Goal: Information Seeking & Learning: Learn about a topic

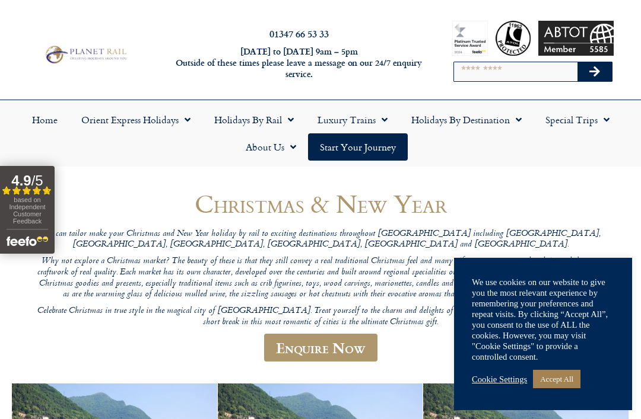
click at [502, 378] on link "Cookie Settings" at bounding box center [499, 379] width 55 height 11
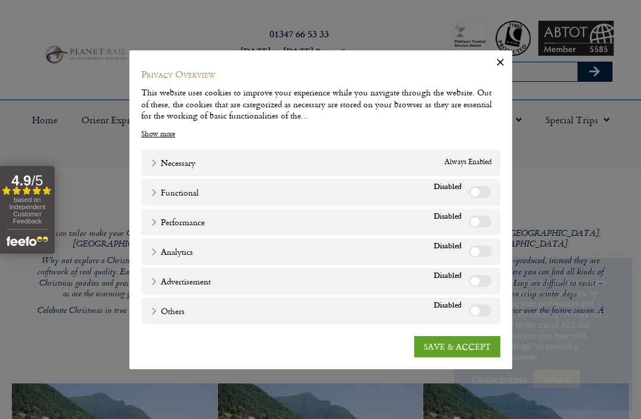
click at [485, 352] on link "SAVE & ACCEPT" at bounding box center [457, 346] width 86 height 21
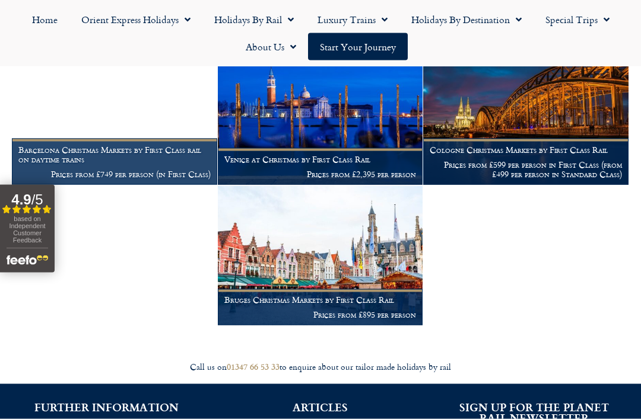
scroll to position [762, 0]
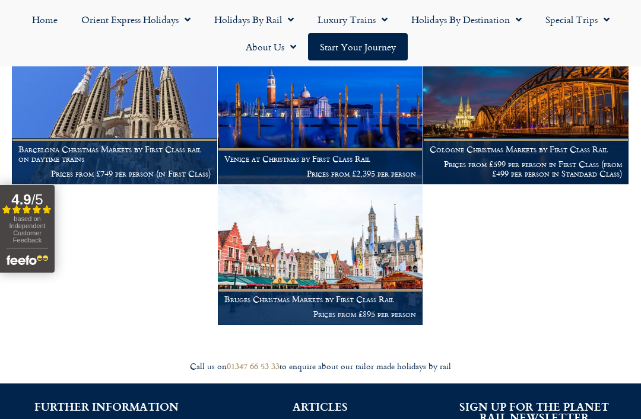
click at [330, 148] on figcaption "Venice at Christmas by First Class Rail Prices from £2,395 per person" at bounding box center [320, 166] width 205 height 36
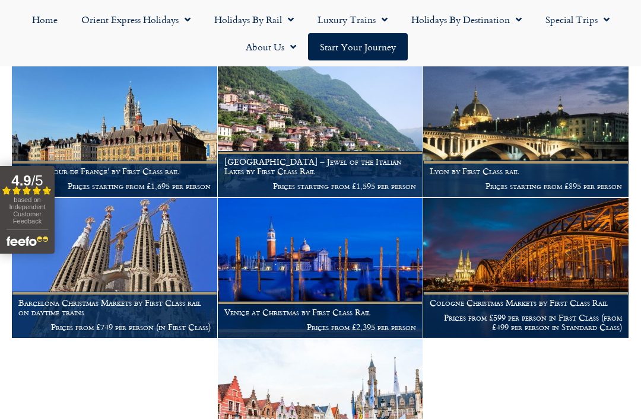
scroll to position [607, 0]
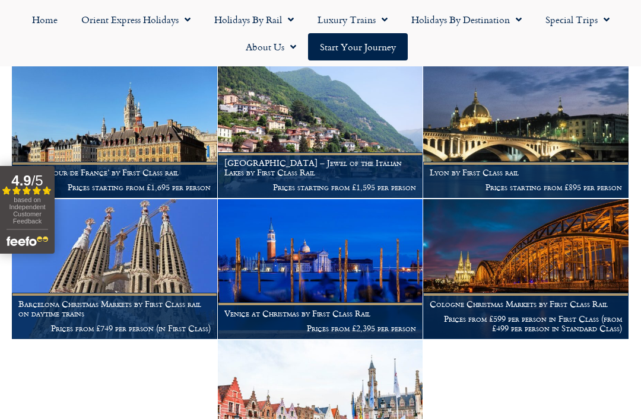
click at [338, 132] on img at bounding box center [320, 129] width 205 height 140
click at [354, 113] on img at bounding box center [320, 129] width 205 height 140
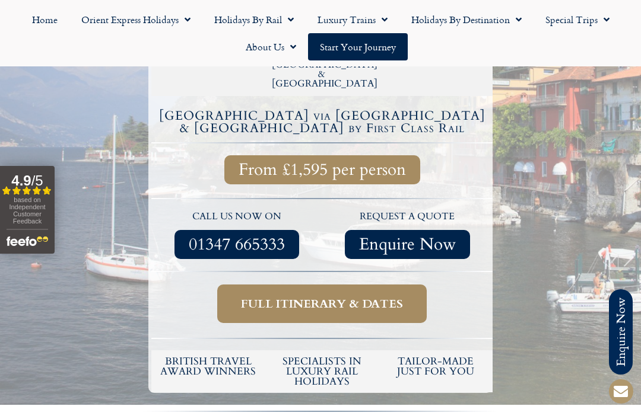
scroll to position [411, 0]
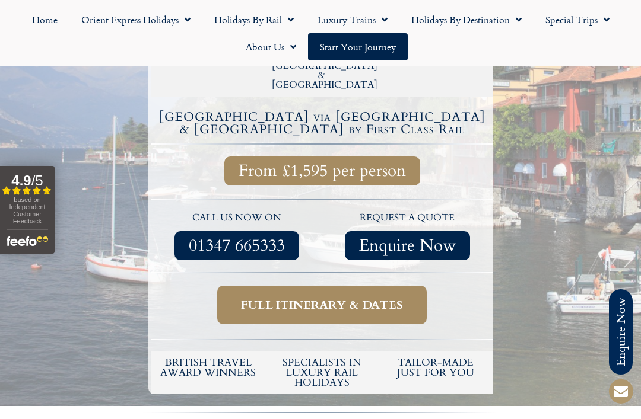
click at [346, 298] on span "Full itinerary & dates" at bounding box center [322, 305] width 162 height 15
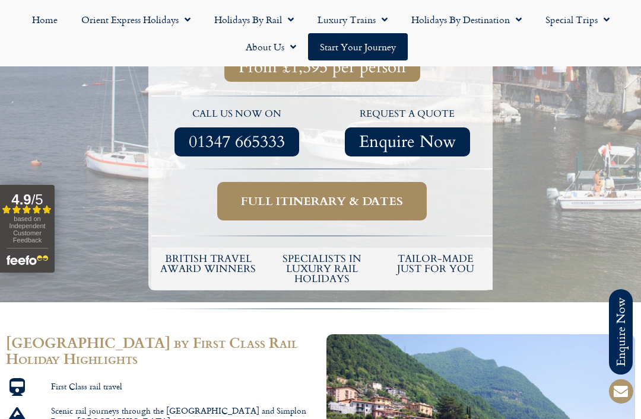
scroll to position [511, 0]
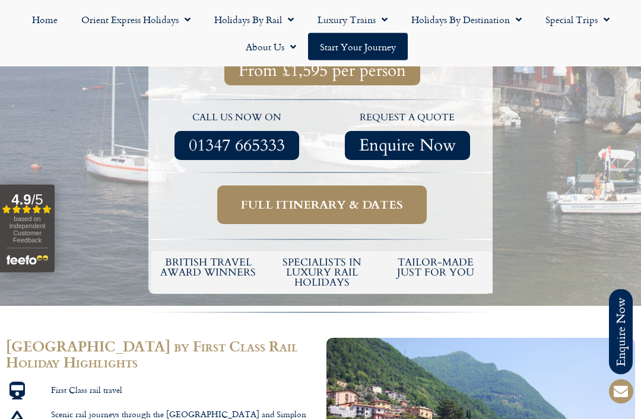
click at [348, 198] on span "Full itinerary & dates" at bounding box center [322, 205] width 162 height 15
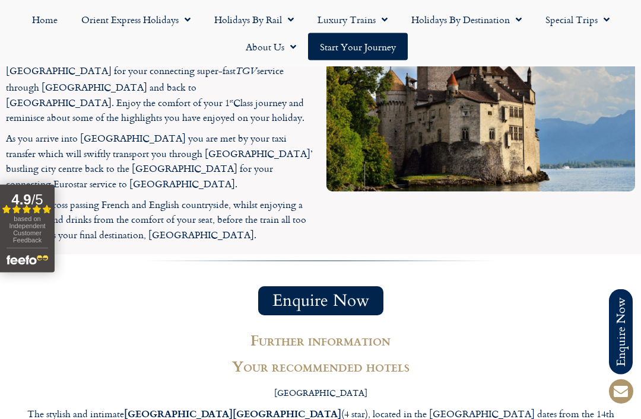
scroll to position [3192, 0]
